Goal: Feedback & Contribution: Leave review/rating

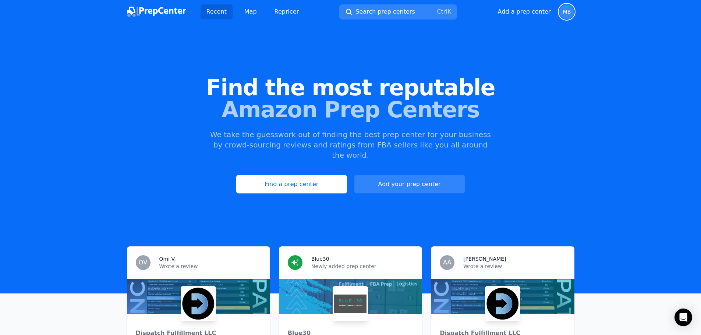
click at [566, 11] on span "MB" at bounding box center [567, 11] width 8 height 5
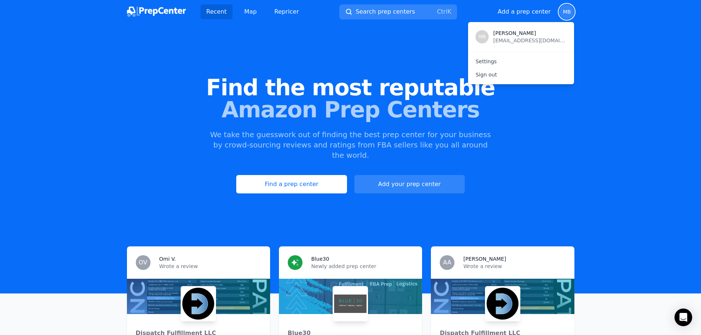
click at [402, 49] on div "Find the most reputable Amazon Prep Centers We take the guesswork out of findin…" at bounding box center [350, 134] width 701 height 199
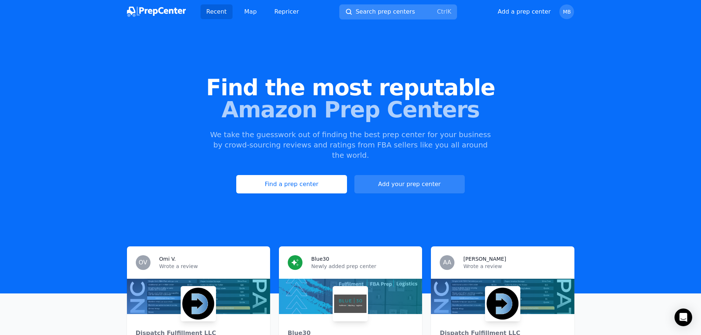
click at [389, 11] on span "Search prep centers" at bounding box center [385, 11] width 59 height 9
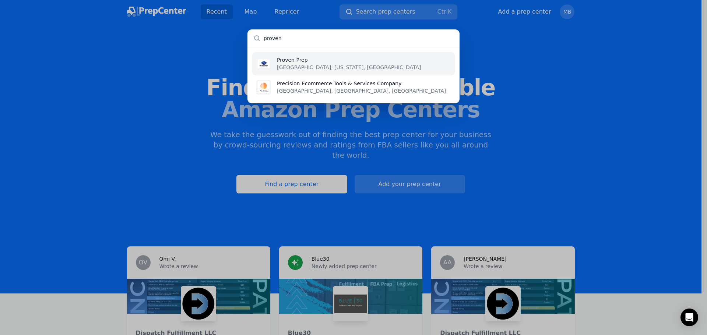
type input "proven"
click at [394, 59] on li "Proven Prep [GEOGRAPHIC_DATA], [US_STATE], [GEOGRAPHIC_DATA]" at bounding box center [353, 64] width 203 height 24
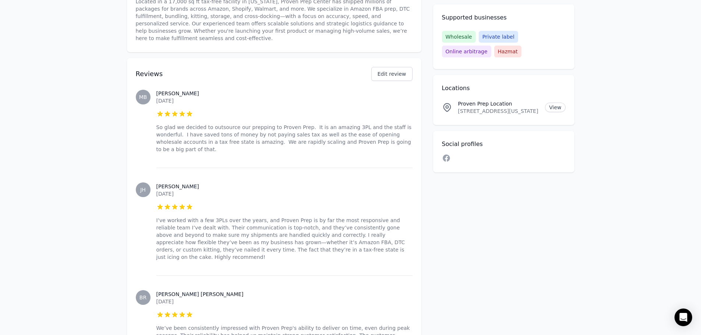
scroll to position [258, 0]
click at [397, 67] on button "Edit review" at bounding box center [391, 74] width 41 height 14
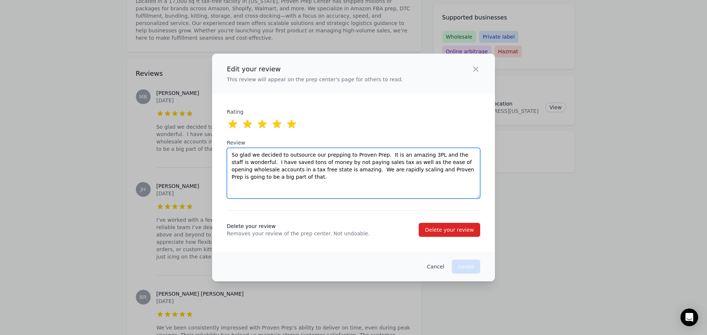
drag, startPoint x: 296, startPoint y: 181, endPoint x: 217, endPoint y: 148, distance: 85.5
click at [217, 148] on div "Edit your review This review will appear on the prep center's page for others t…" at bounding box center [353, 168] width 283 height 228
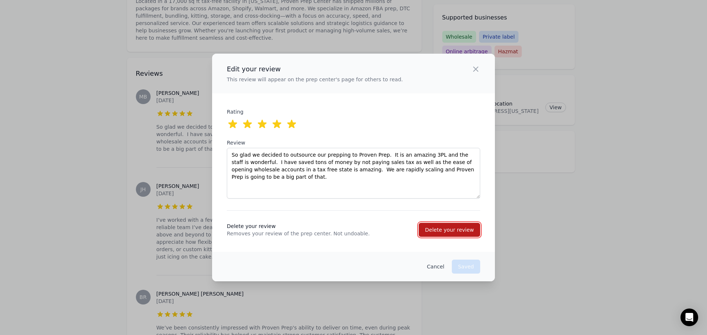
click at [438, 231] on div "Delete your review" at bounding box center [449, 229] width 49 height 7
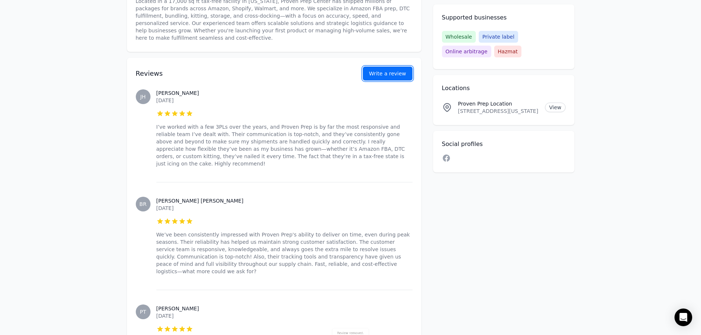
click at [390, 69] on button "Write a review" at bounding box center [388, 74] width 50 height 14
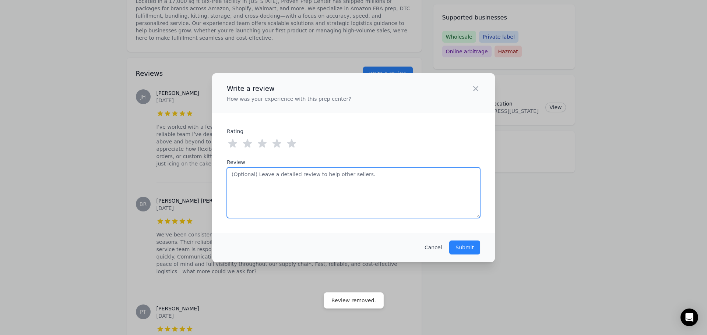
click at [283, 185] on textarea "Review" at bounding box center [353, 192] width 253 height 51
paste textarea "So glad we decided to outsource our prepping to Proven Prep. It is an amazing 3…"
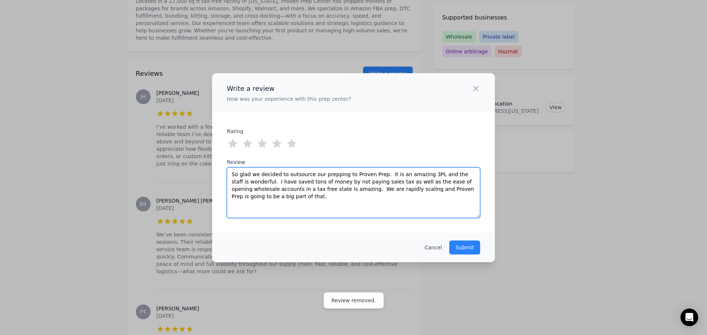
type textarea "So glad we decided to outsource our prepping to Proven Prep. It is an amazing 3…"
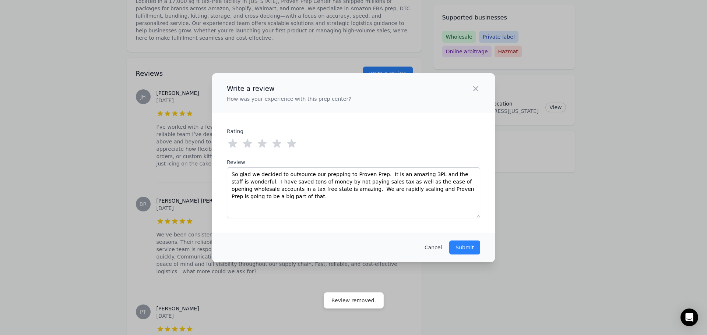
click at [294, 145] on icon at bounding box center [292, 144] width 12 height 12
click at [469, 246] on p "Submit" at bounding box center [464, 247] width 18 height 7
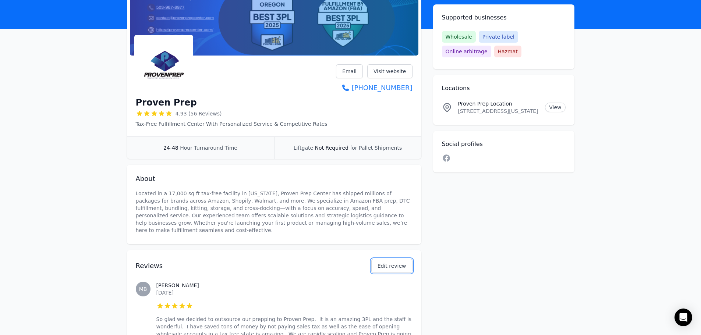
scroll to position [0, 0]
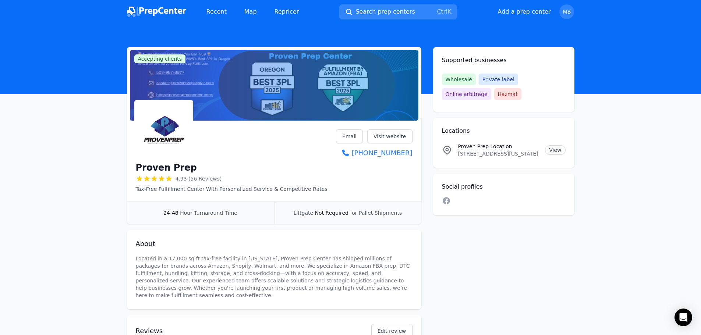
click at [155, 12] on img at bounding box center [156, 12] width 59 height 10
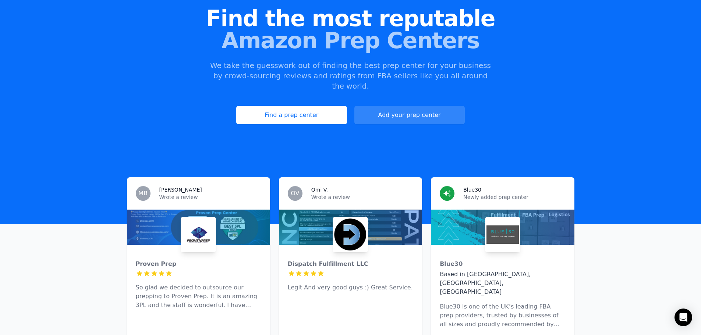
scroll to position [147, 0]
